Goal: Task Accomplishment & Management: Complete application form

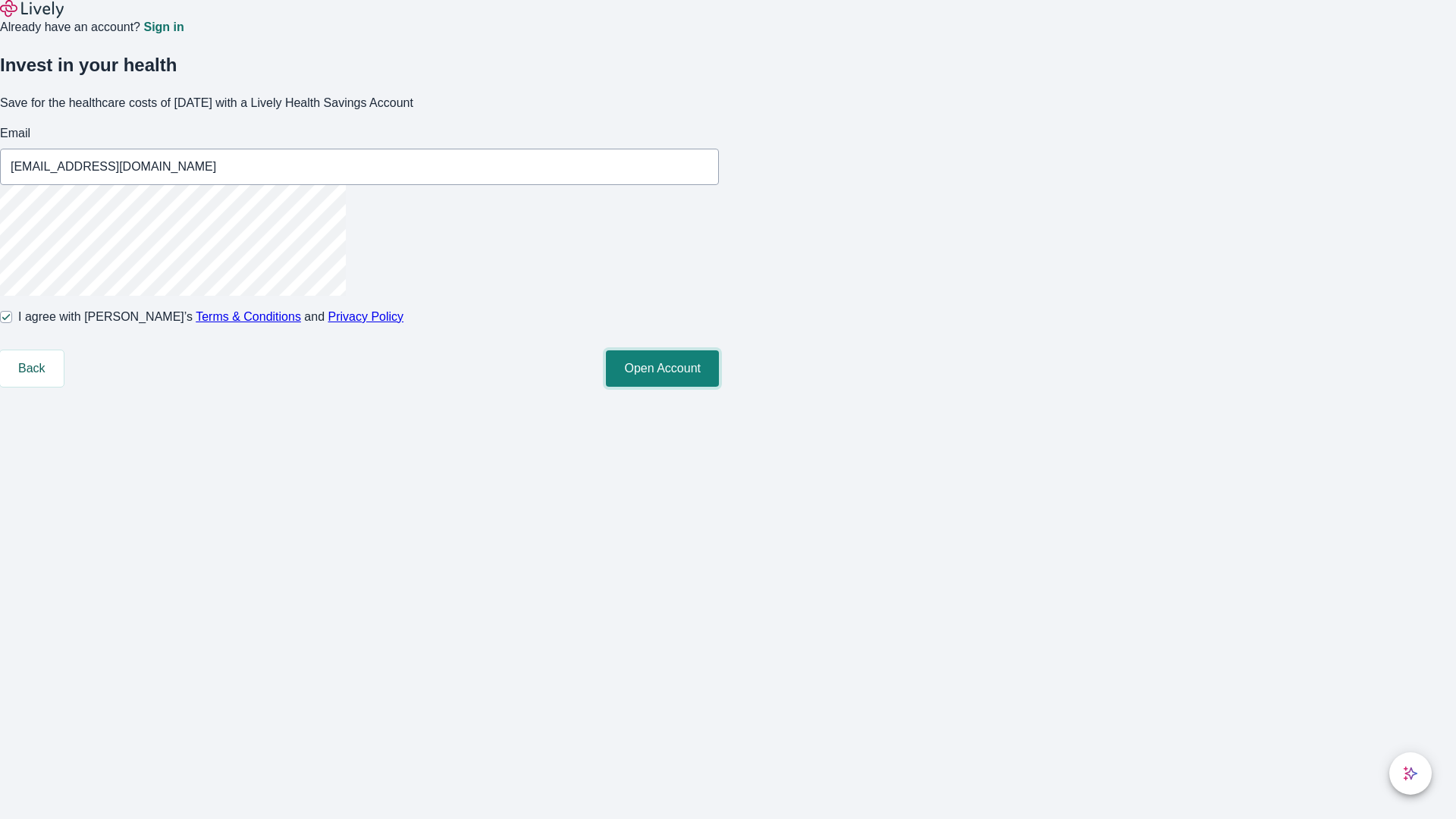
click at [719, 387] on button "Open Account" at bounding box center [662, 368] width 113 height 37
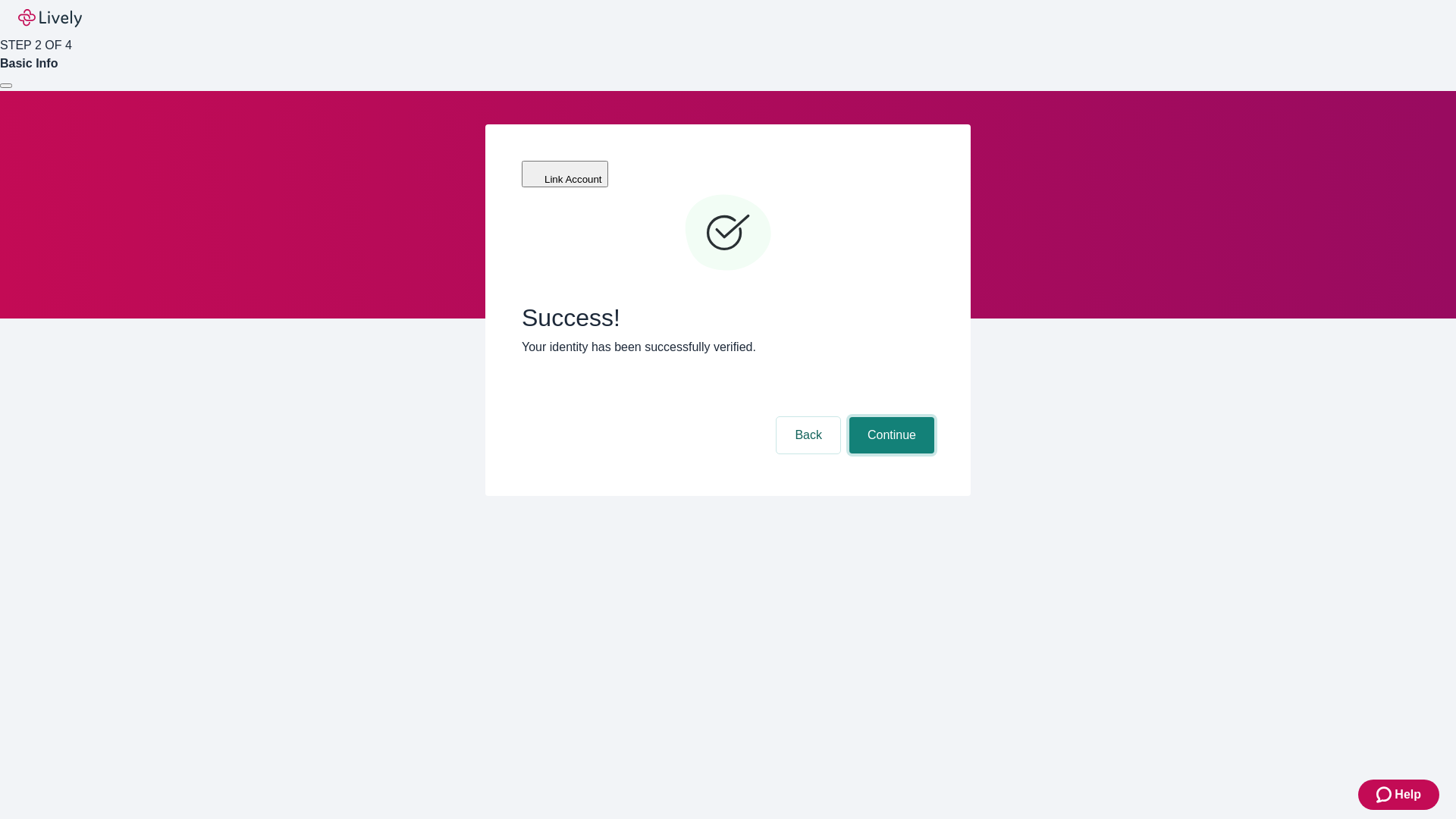
click at [890, 417] on button "Continue" at bounding box center [891, 435] width 85 height 37
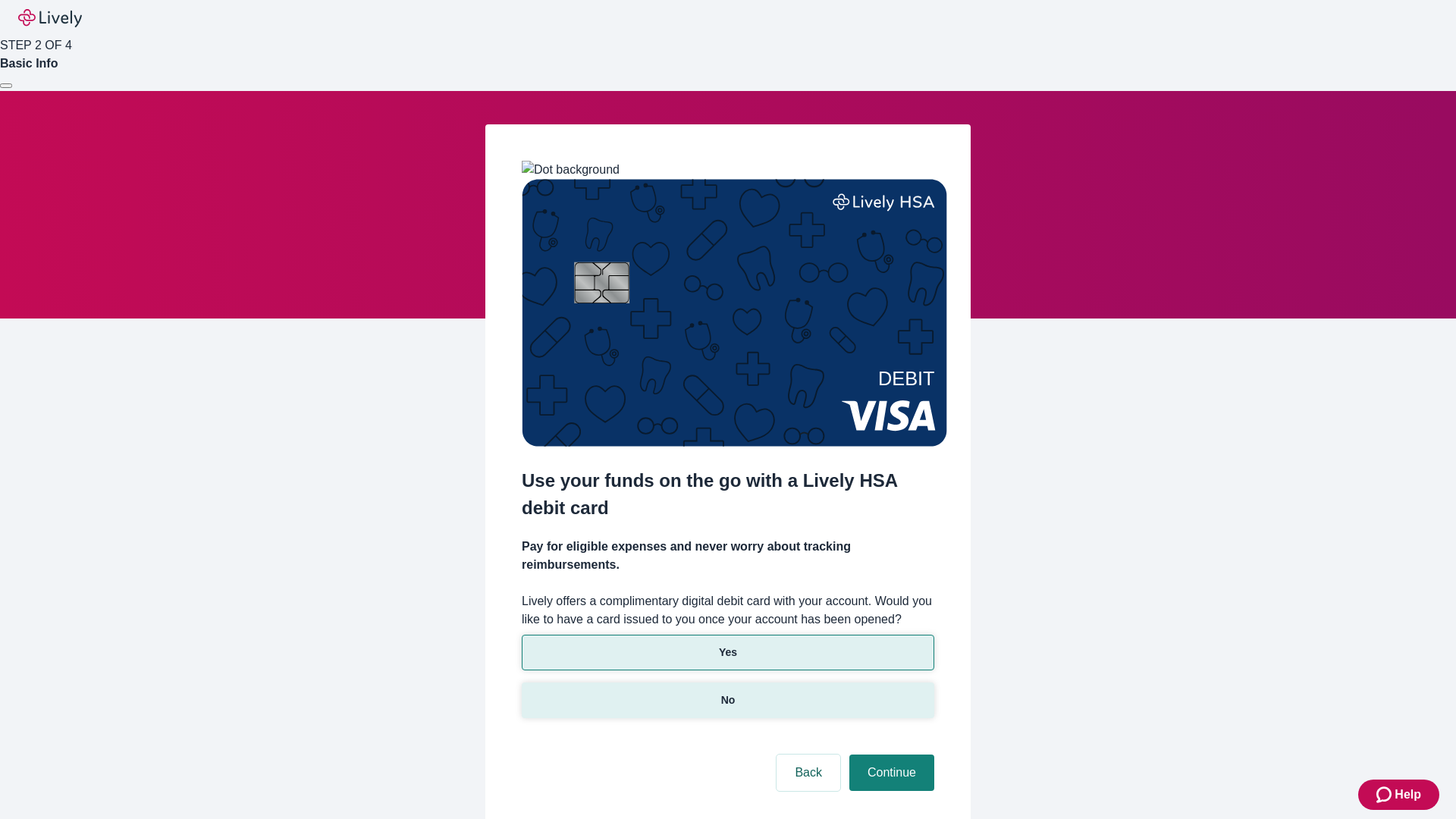
click at [727, 693] on p "No" at bounding box center [728, 701] width 15 height 16
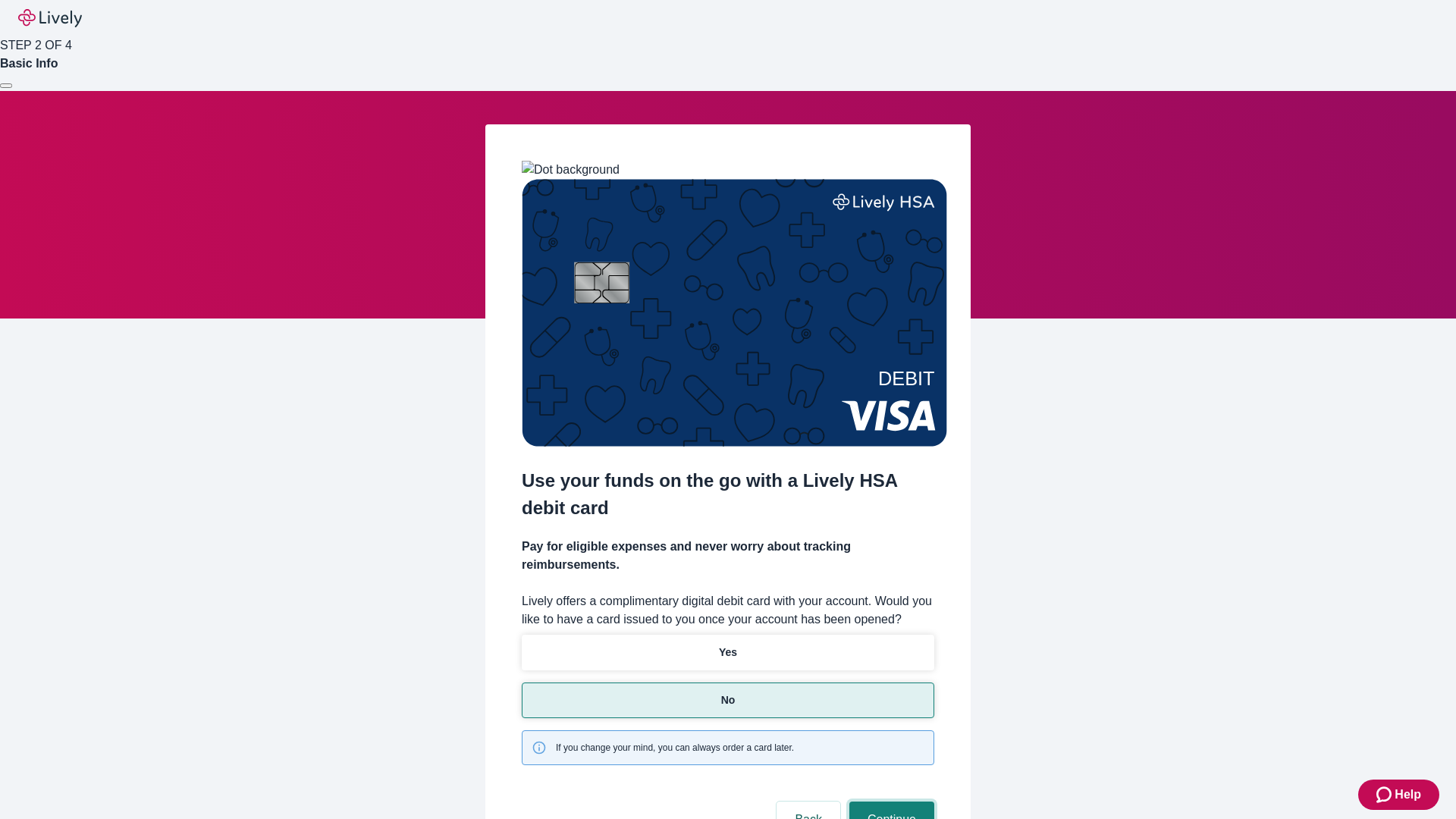
click at [890, 802] on button "Continue" at bounding box center [891, 820] width 85 height 37
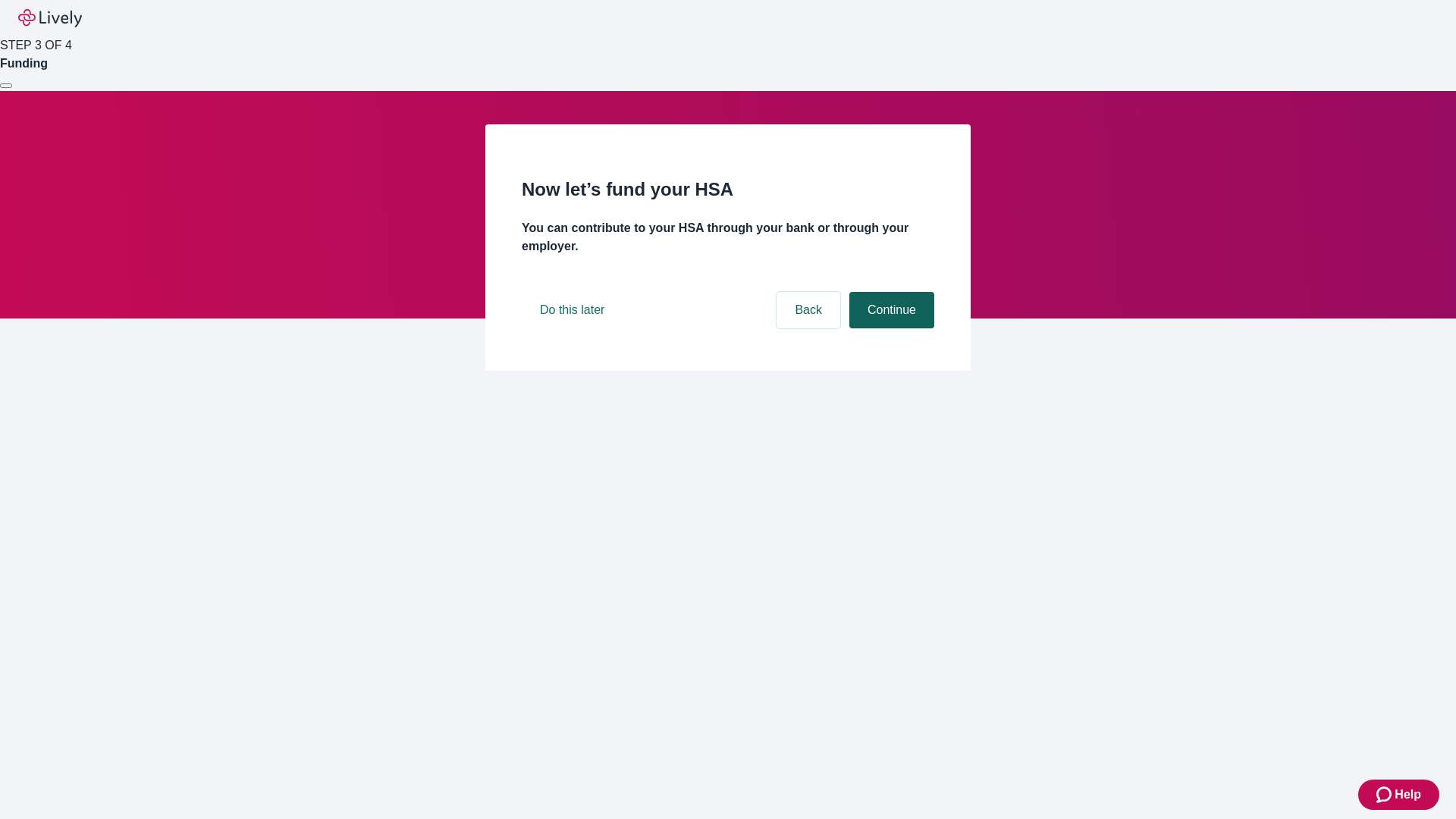
click at [890, 328] on button "Continue" at bounding box center [891, 310] width 85 height 37
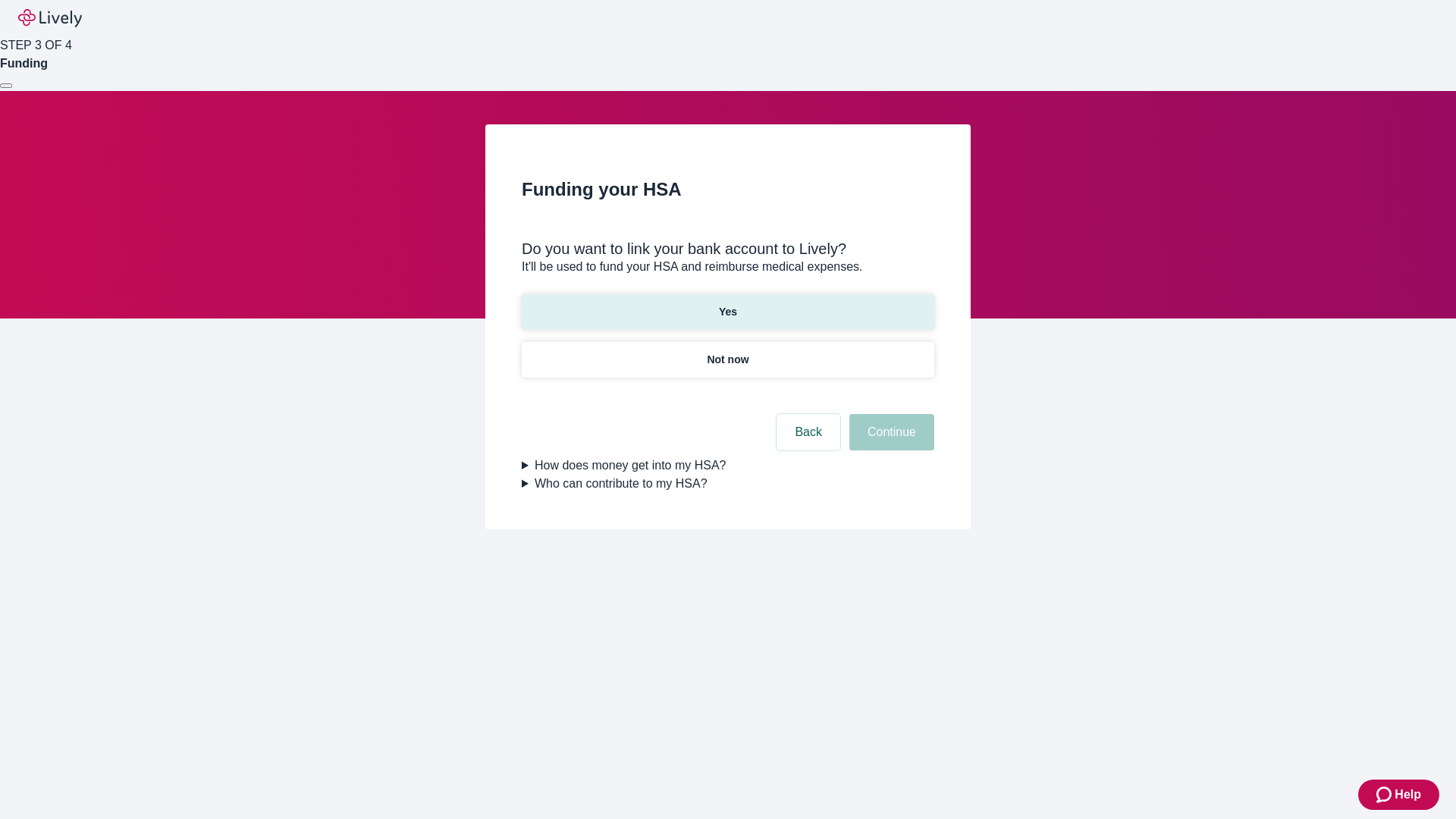
click at [727, 304] on p "Yes" at bounding box center [728, 313] width 18 height 16
click at [890, 414] on button "Continue" at bounding box center [891, 432] width 85 height 37
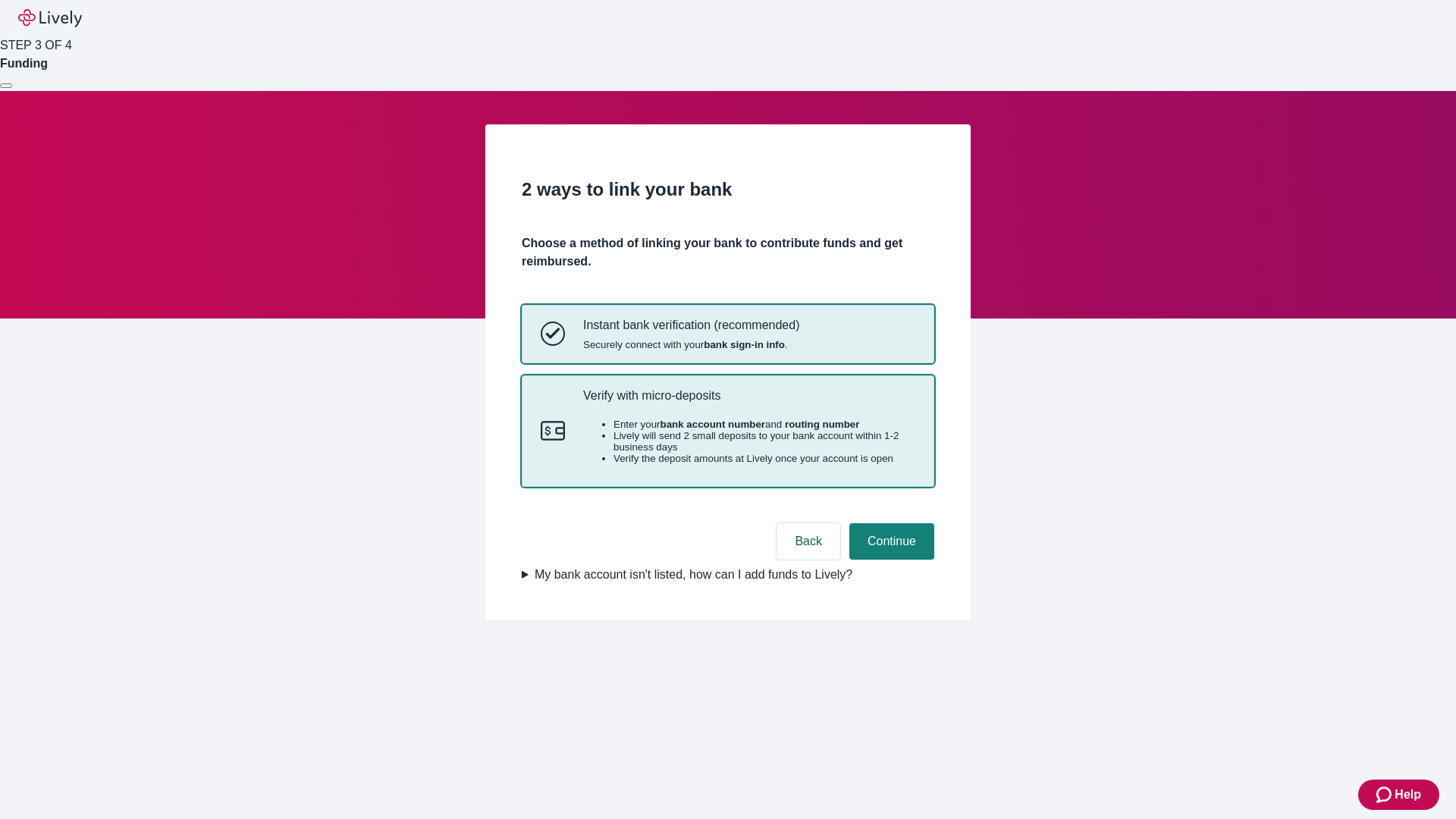
click at [749, 403] on p "Verify with micro-deposits" at bounding box center [749, 396] width 332 height 15
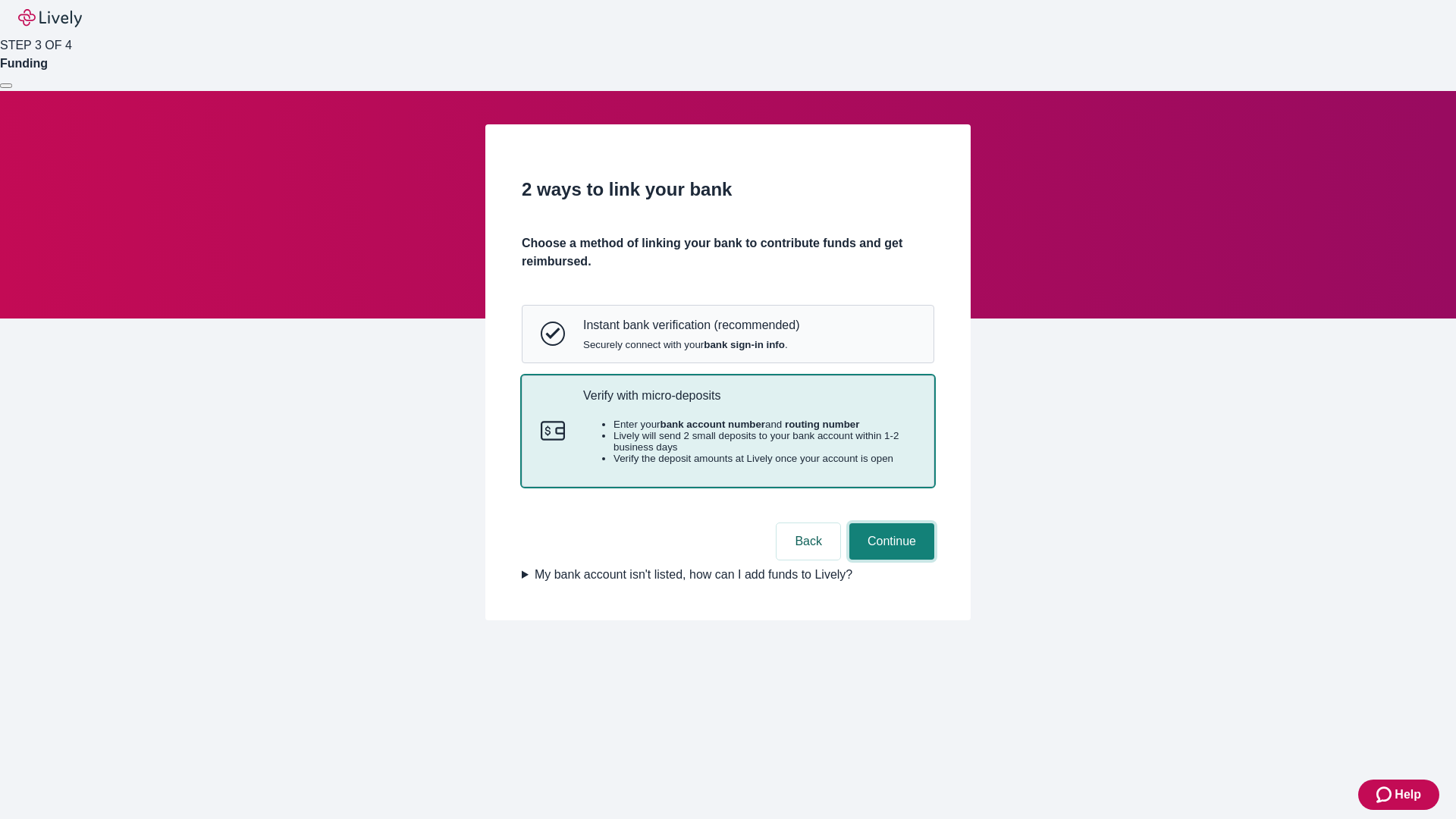
click at [890, 560] on button "Continue" at bounding box center [891, 541] width 85 height 37
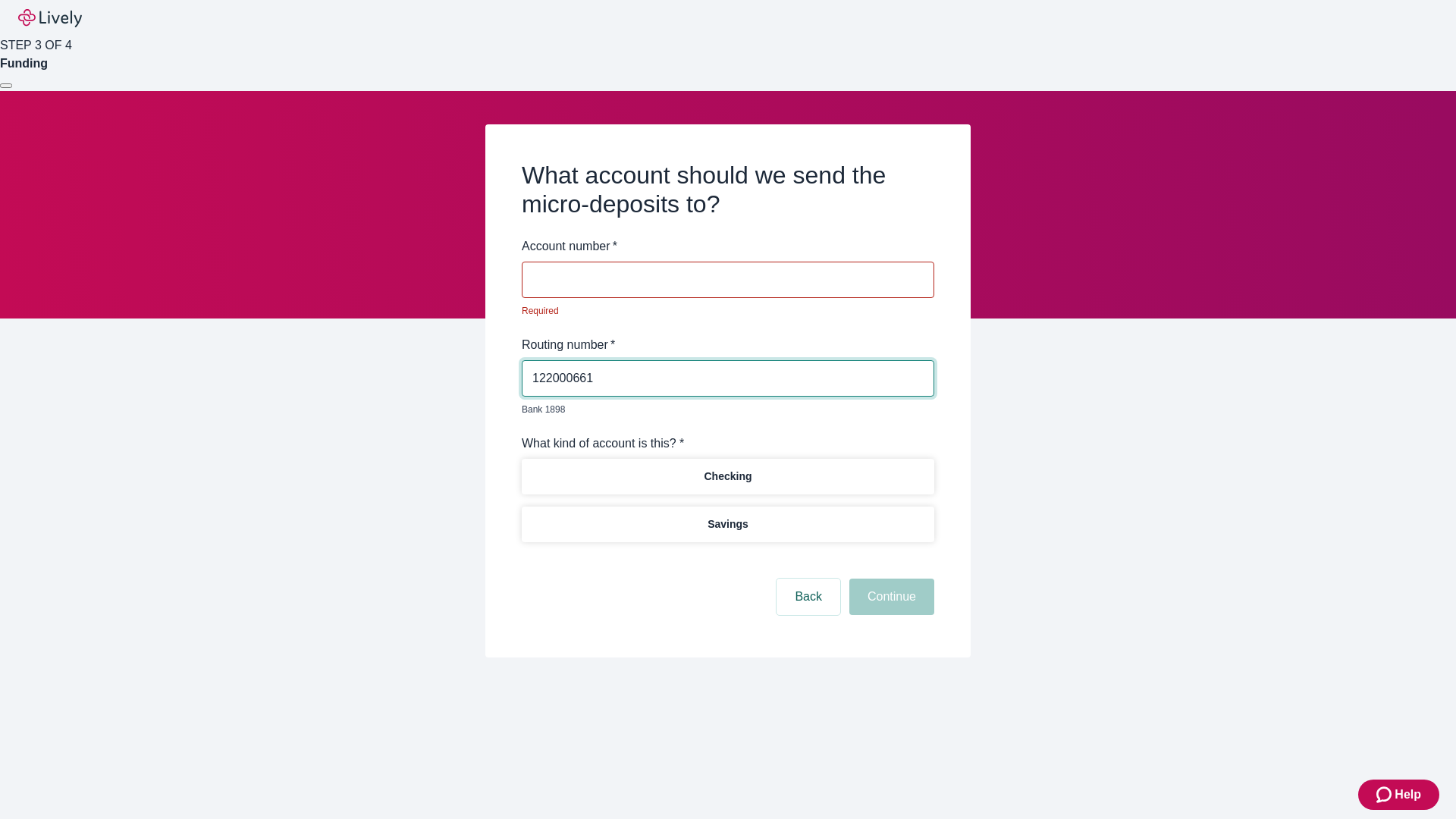
type input "122000661"
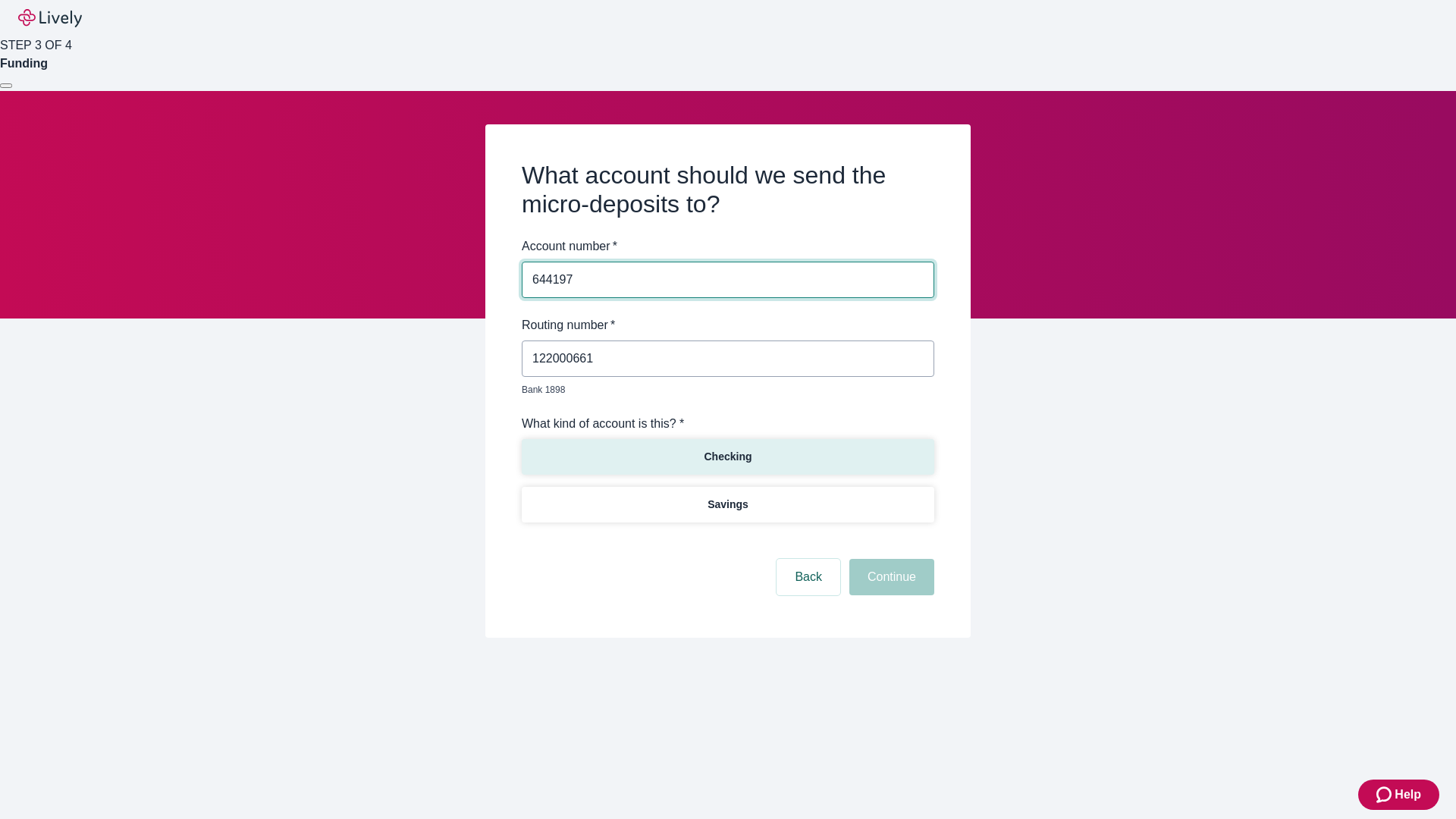
type input "644197"
click at [727, 449] on p "Checking" at bounding box center [728, 458] width 48 height 16
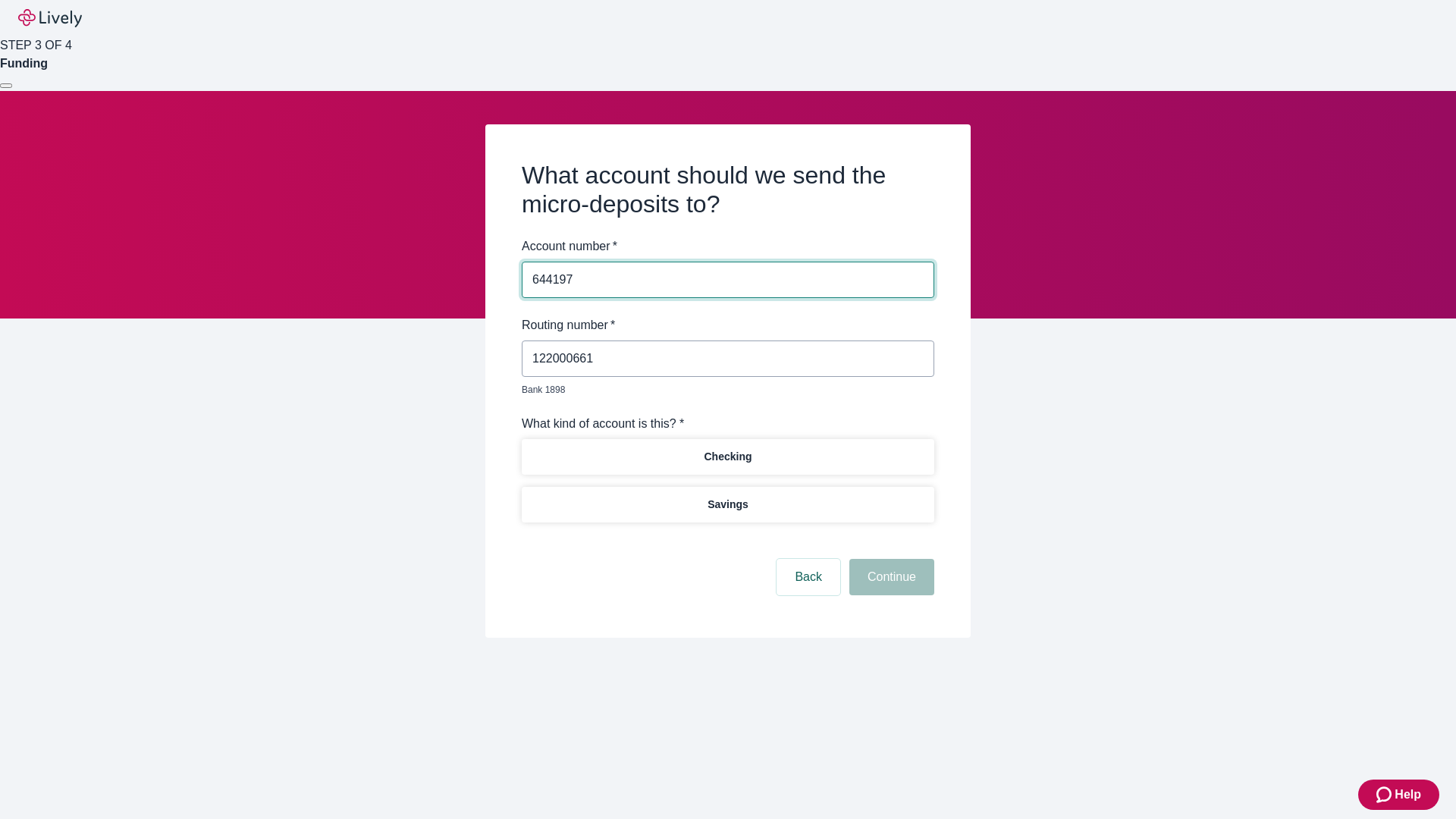
click at [890, 560] on button "Continue" at bounding box center [891, 577] width 85 height 37
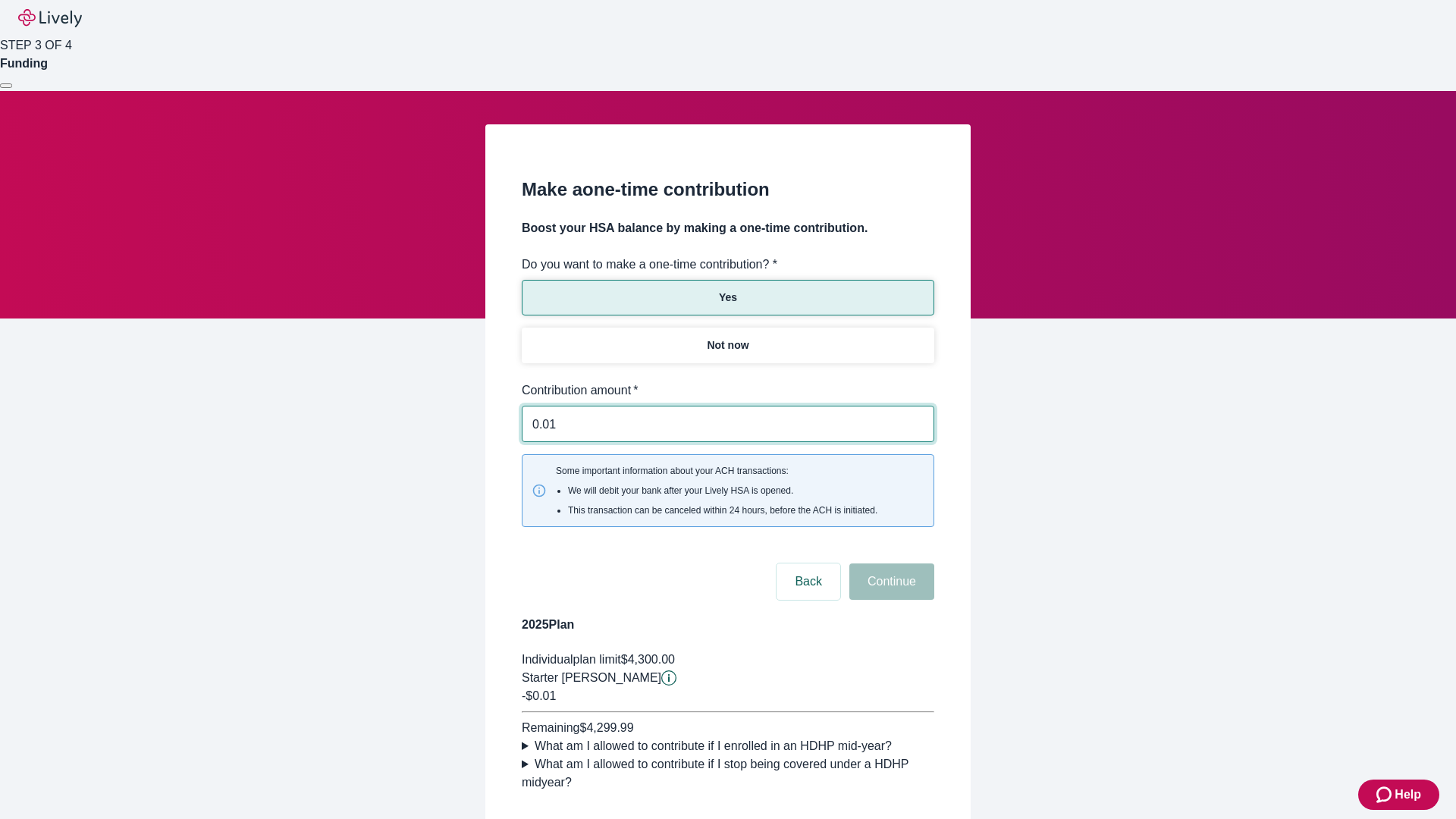
type input "0.01"
click at [890, 563] on button "Continue" at bounding box center [891, 581] width 85 height 37
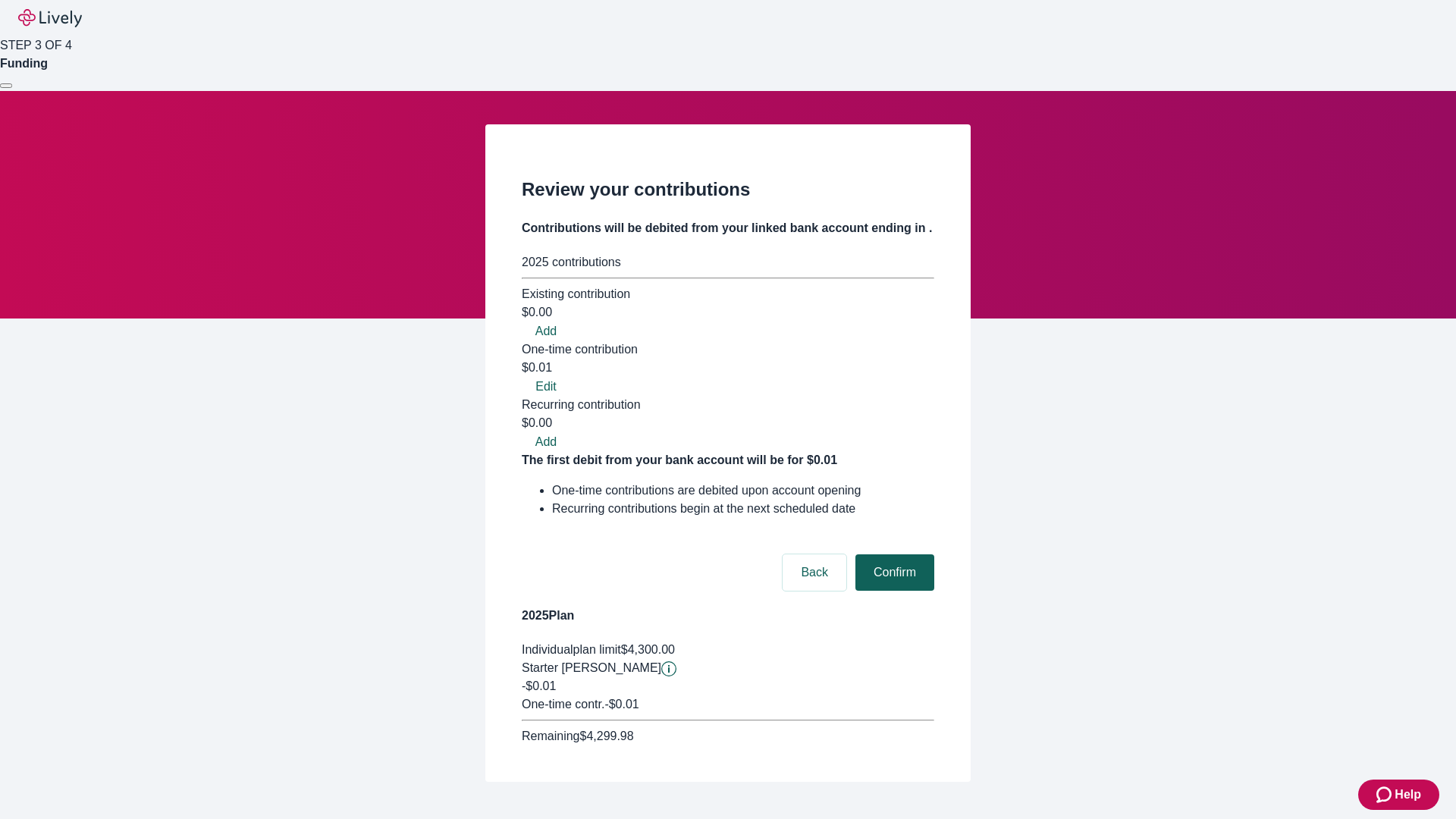
click at [893, 554] on button "Confirm" at bounding box center [894, 572] width 79 height 37
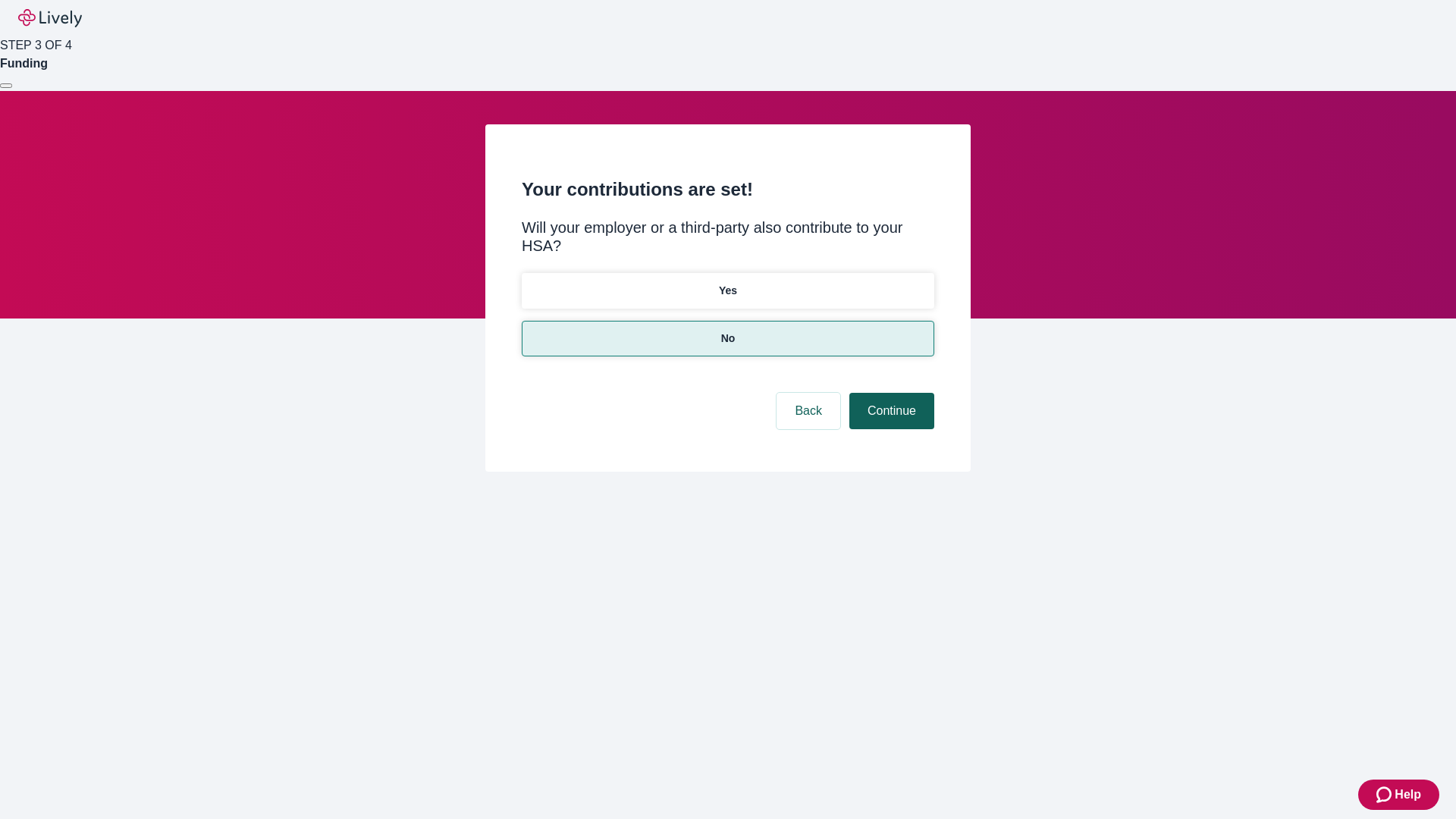
click at [890, 393] on button "Continue" at bounding box center [891, 411] width 85 height 37
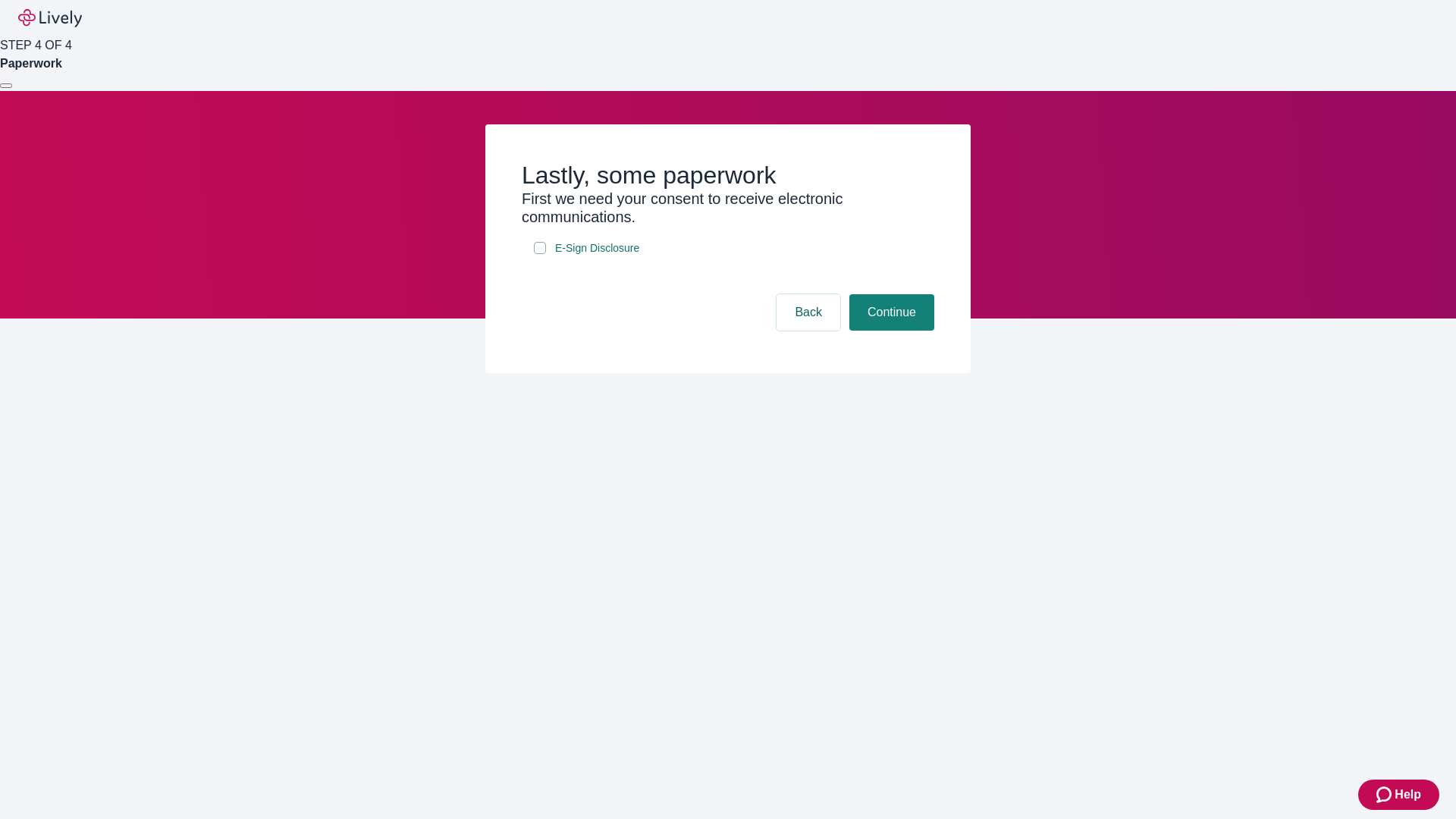
click at [540, 254] on input "E-Sign Disclosure" at bounding box center [540, 247] width 12 height 12
checkbox input "true"
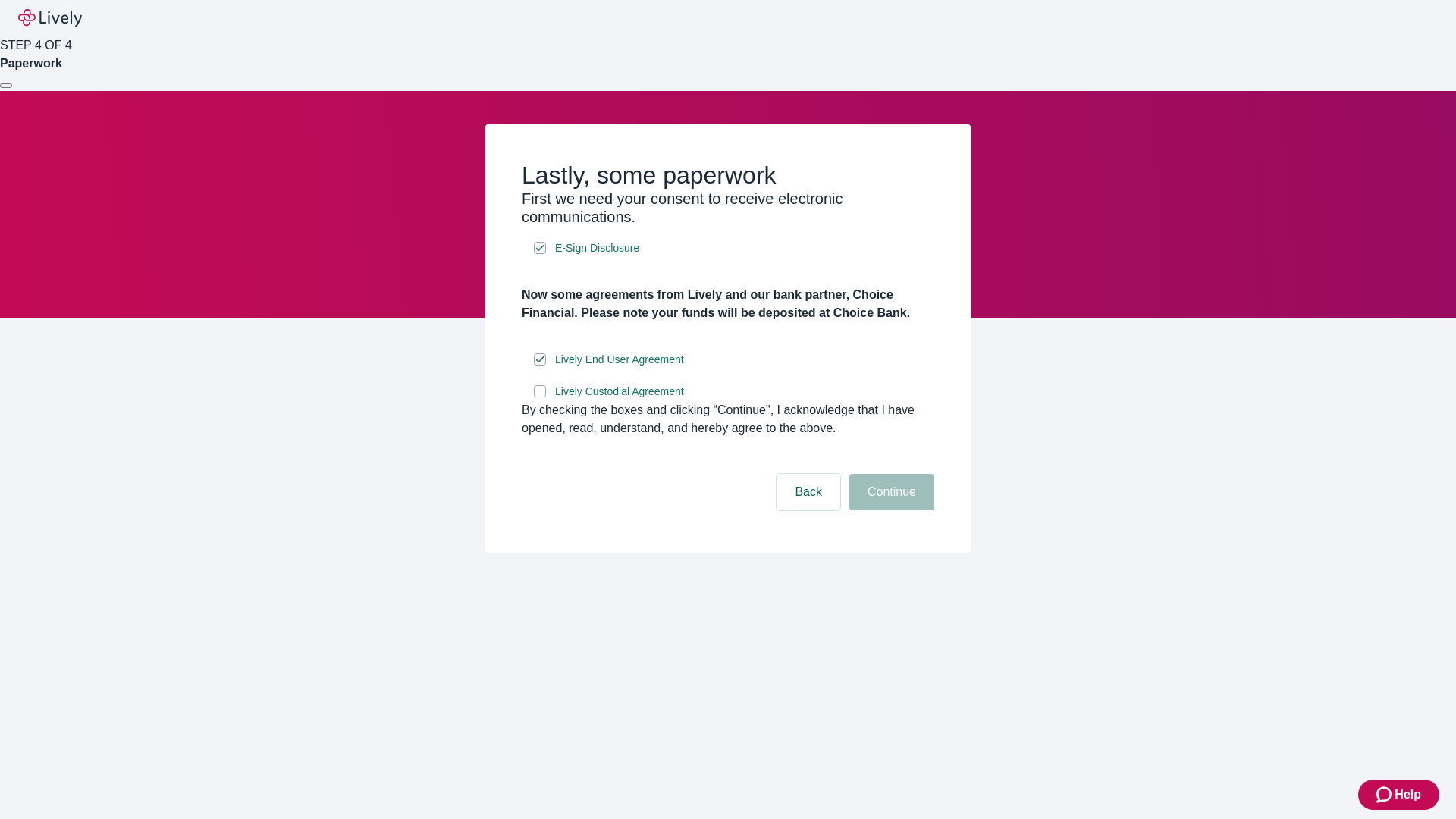
click at [540, 397] on input "Lively Custodial Agreement" at bounding box center [540, 391] width 12 height 12
checkbox input "true"
click at [890, 510] on button "Continue" at bounding box center [891, 492] width 85 height 37
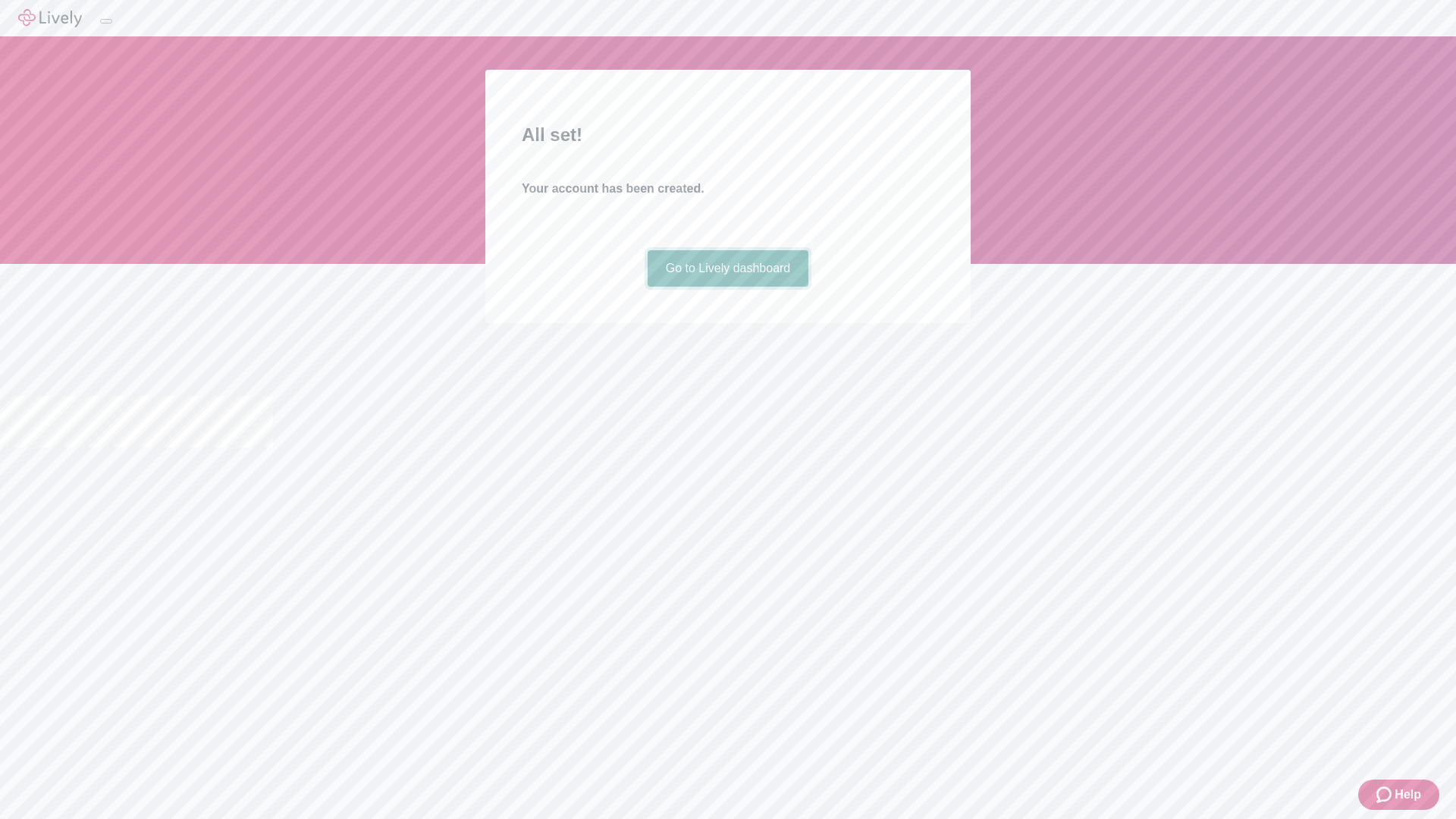
click at [727, 287] on link "Go to Lively dashboard" at bounding box center [728, 268] width 161 height 37
